Goal: Information Seeking & Learning: Learn about a topic

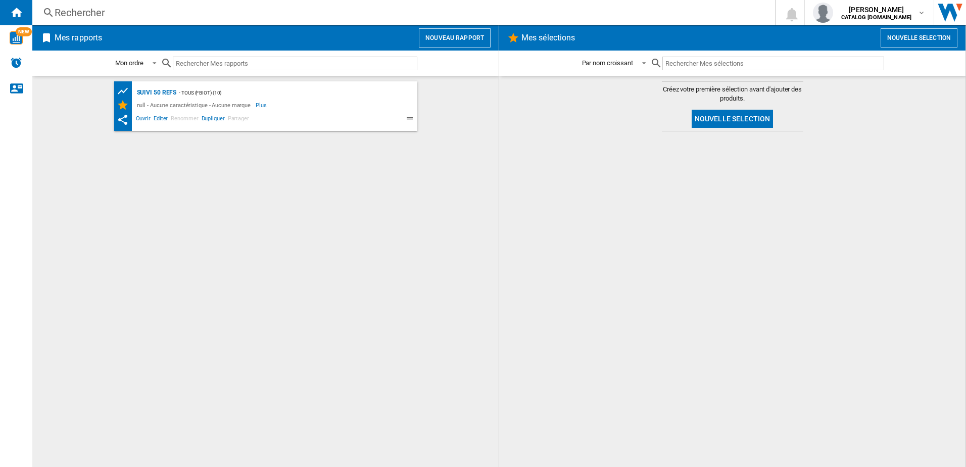
click at [157, 13] on div "Rechercher" at bounding box center [402, 13] width 694 height 14
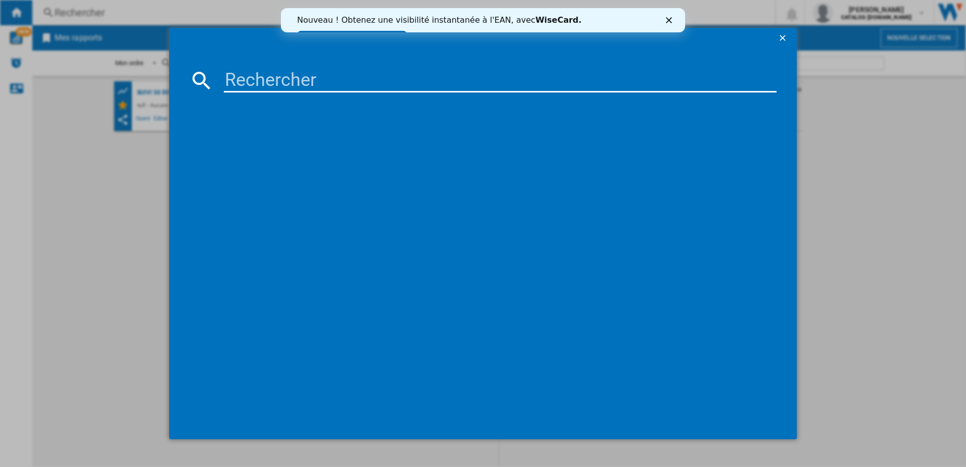
click at [239, 86] on input at bounding box center [500, 80] width 553 height 24
type input "CITIZ"
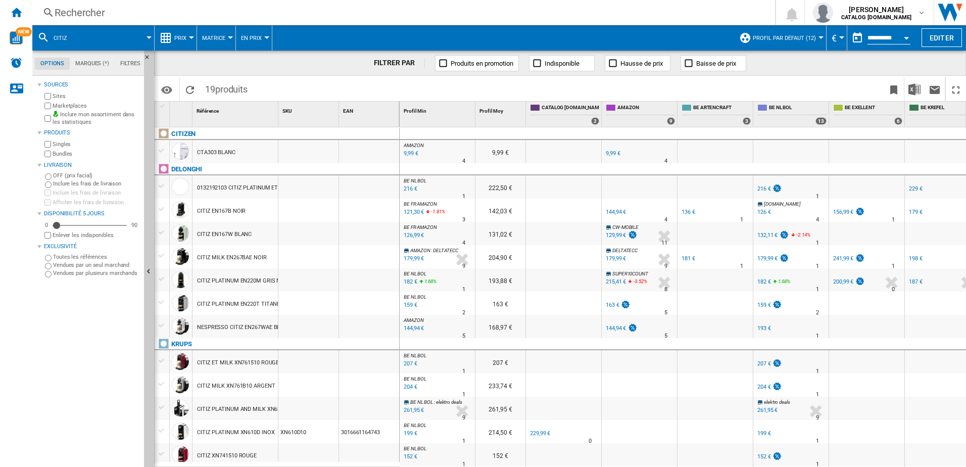
click at [193, 37] on div at bounding box center [191, 37] width 5 height 3
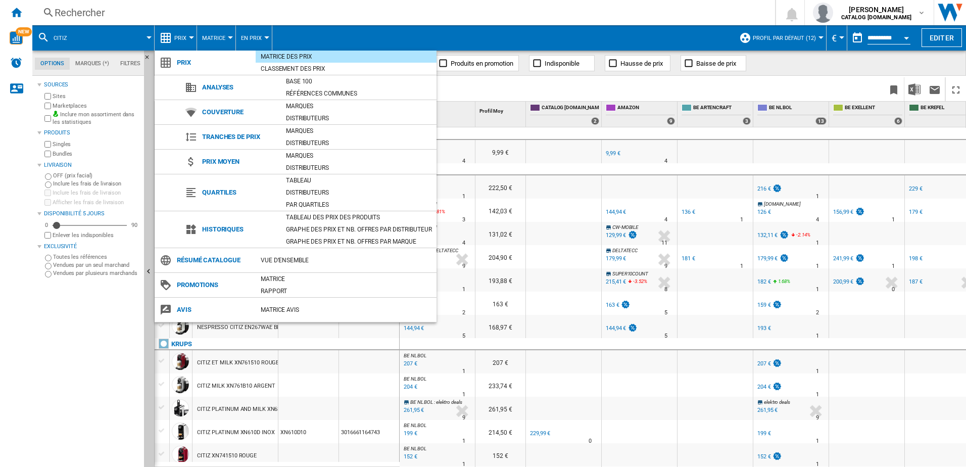
click at [499, 18] on md-backdrop at bounding box center [483, 233] width 966 height 467
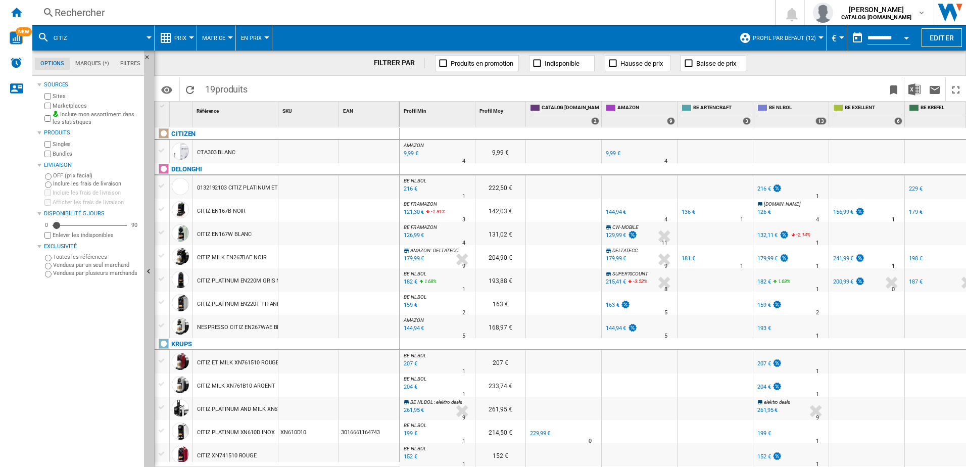
click at [188, 35] on button "Prix" at bounding box center [182, 37] width 17 height 25
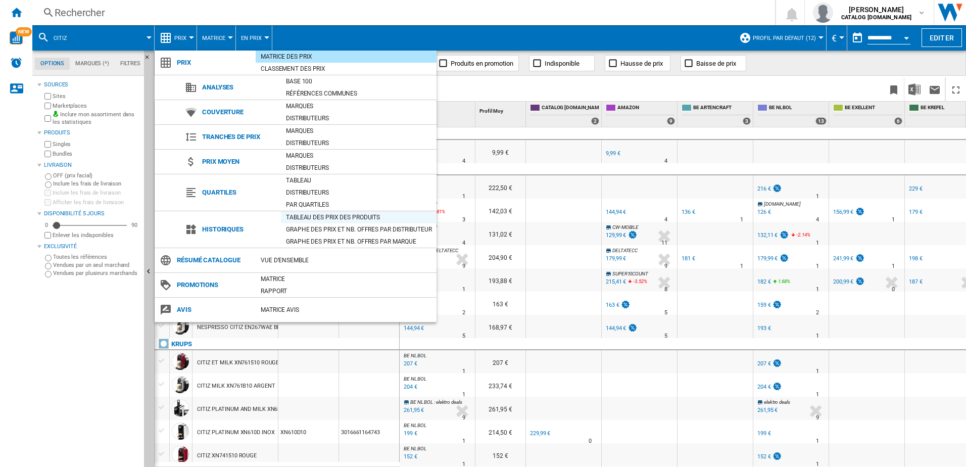
click at [303, 219] on div "Tableau des prix des produits" at bounding box center [359, 217] width 156 height 10
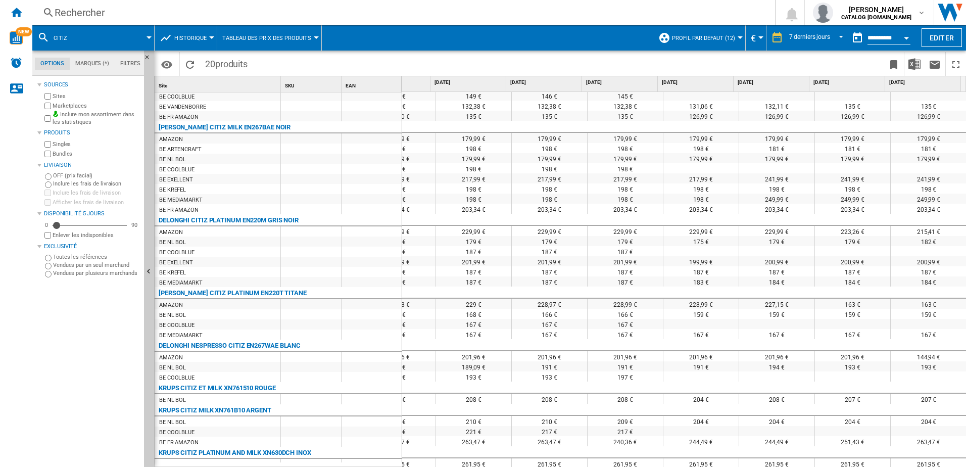
scroll to position [253, 0]
